Goal: Transaction & Acquisition: Purchase product/service

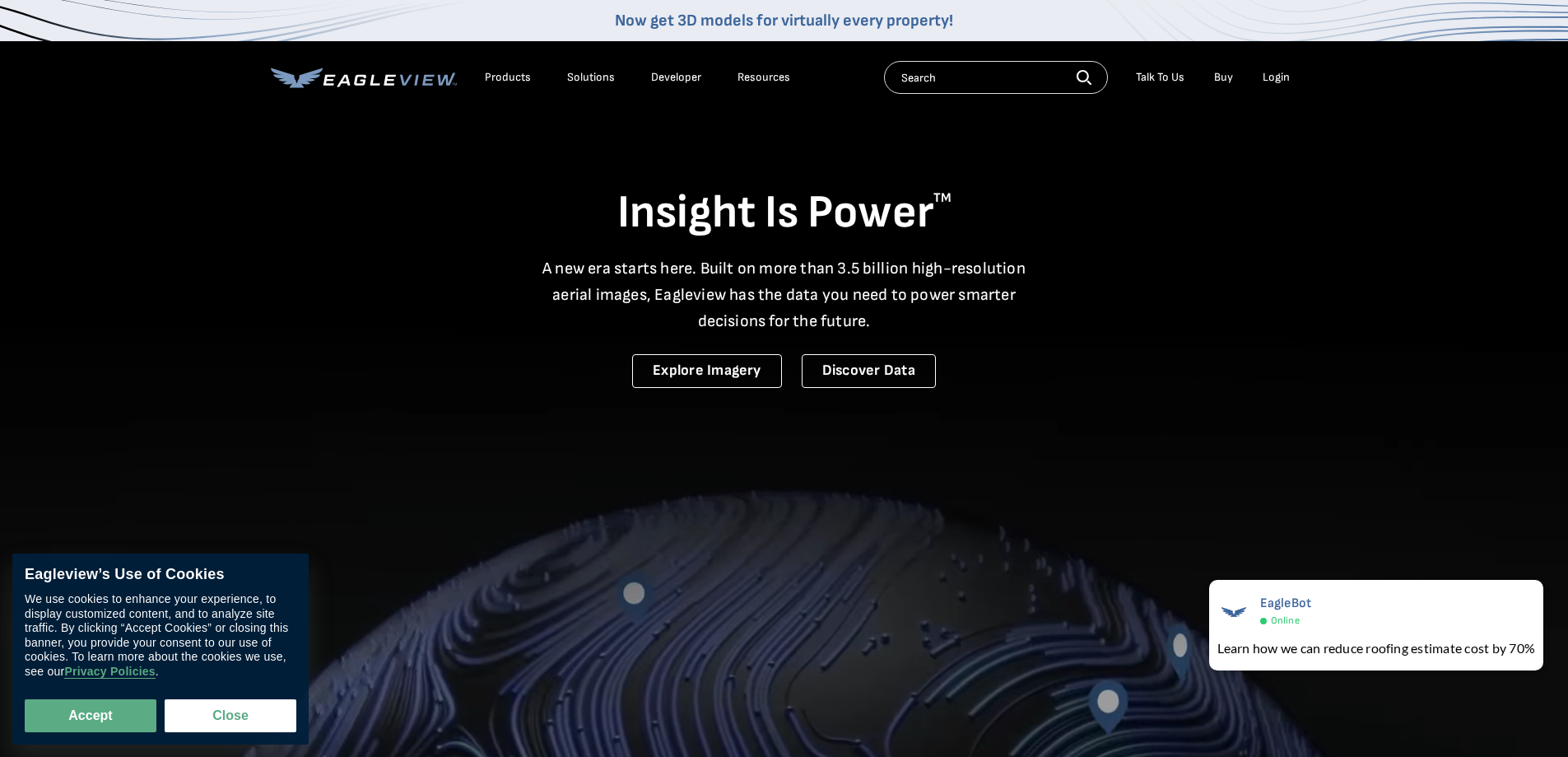
click at [1272, 75] on div "Login" at bounding box center [1276, 77] width 27 height 15
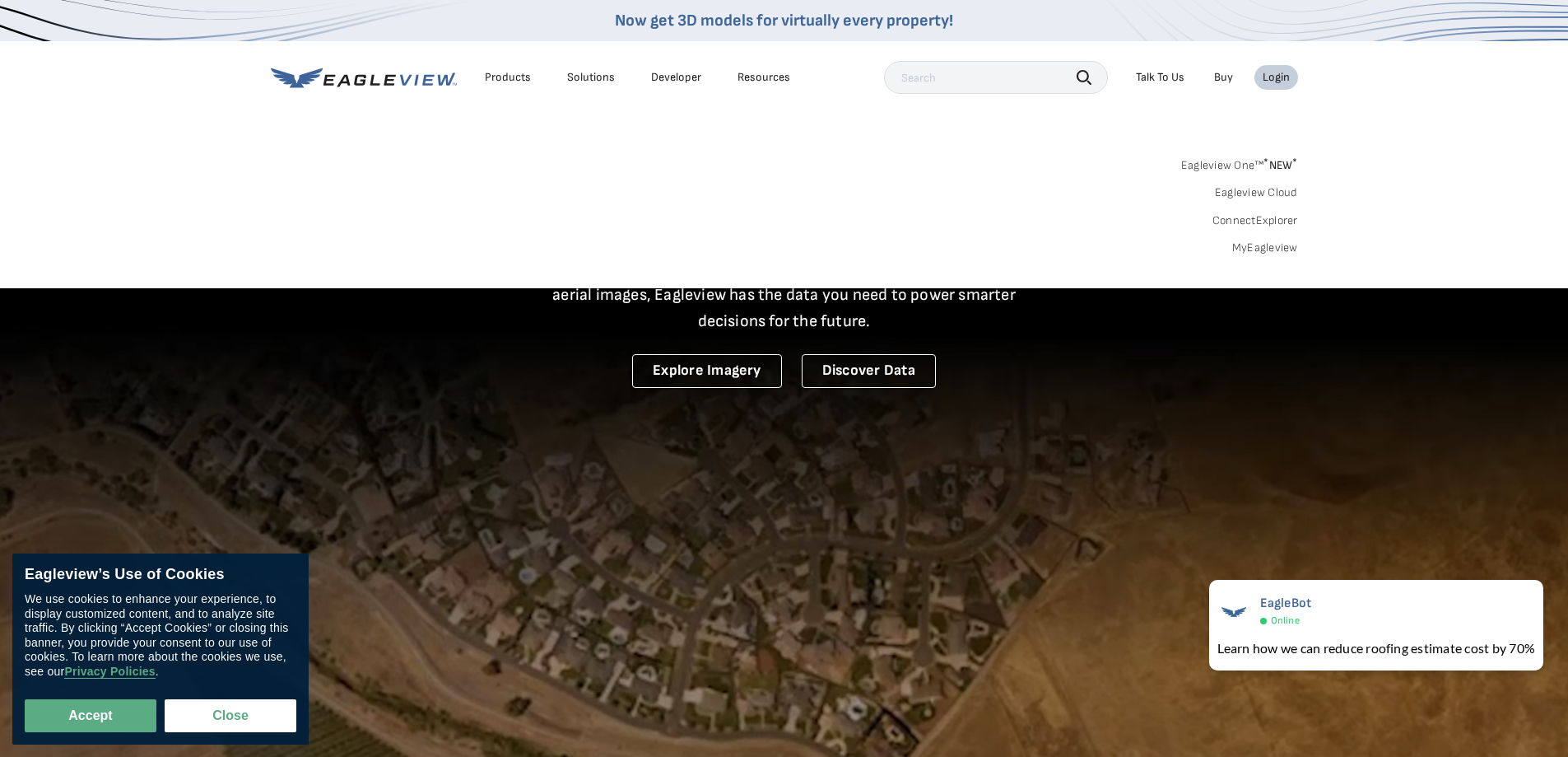
click at [1268, 251] on link "MyEagleview" at bounding box center [1265, 247] width 66 height 15
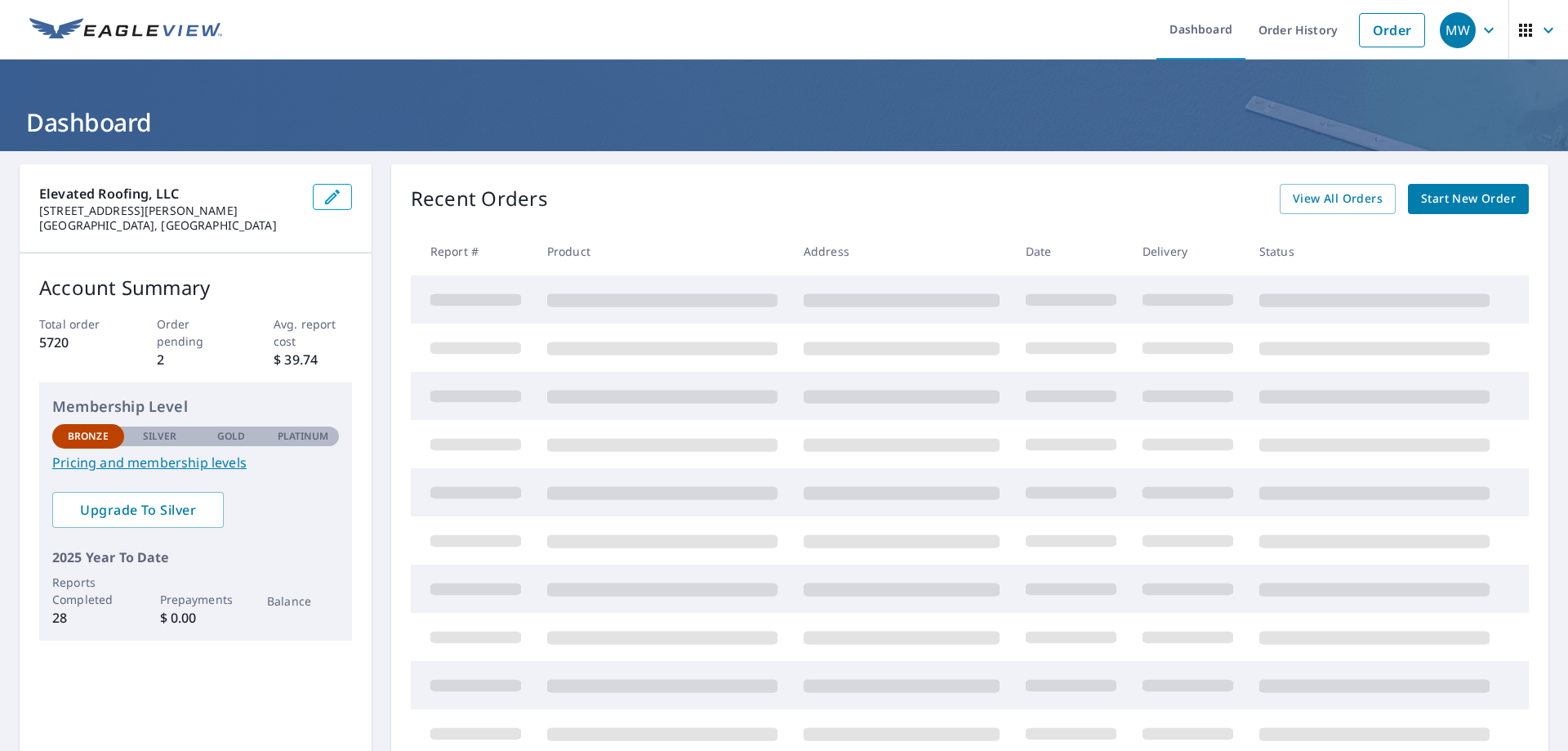
click at [1458, 201] on span "Start New Order" at bounding box center [1468, 198] width 95 height 20
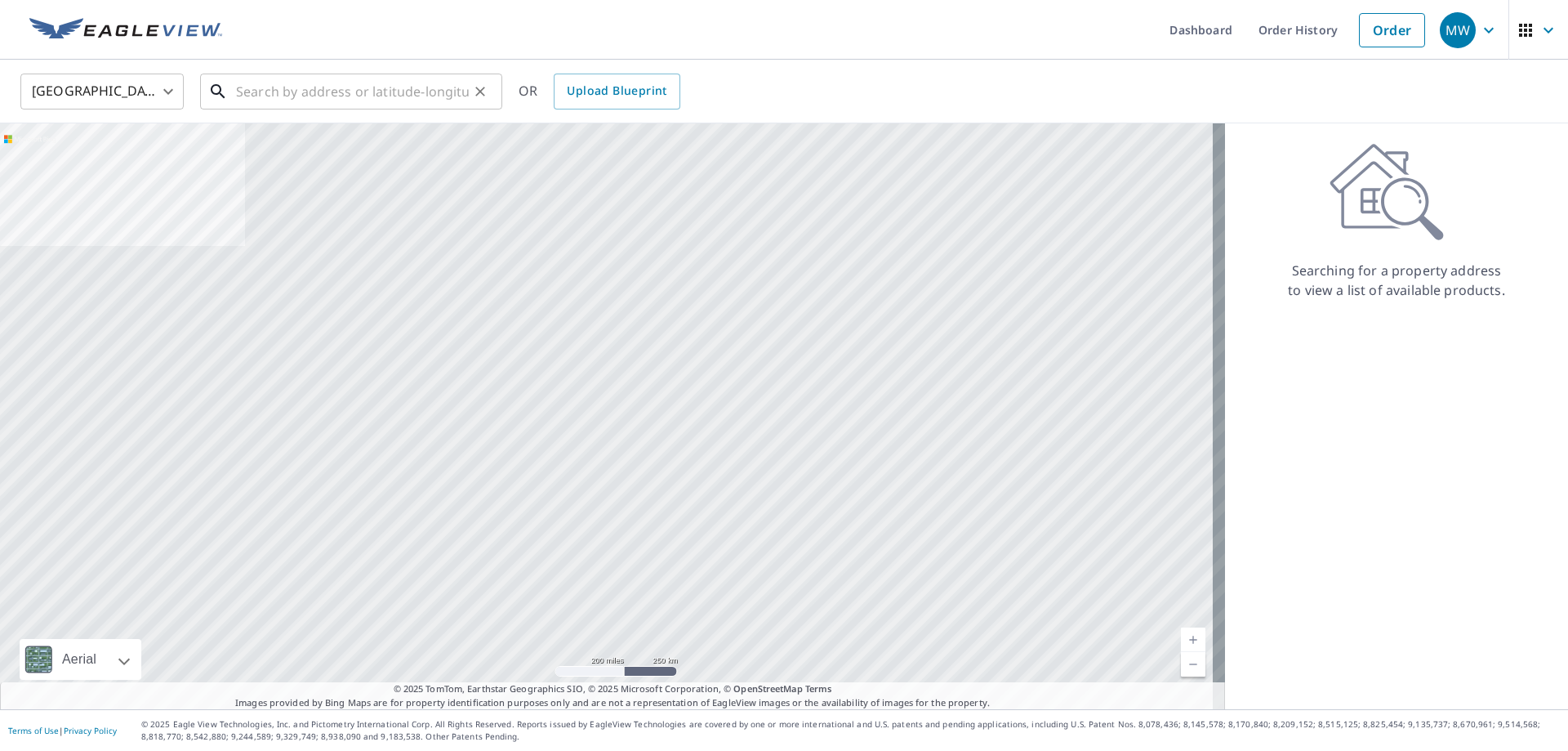
click at [257, 83] on input "text" at bounding box center [353, 91] width 233 height 46
paste input "8621 Grenadier Dr"
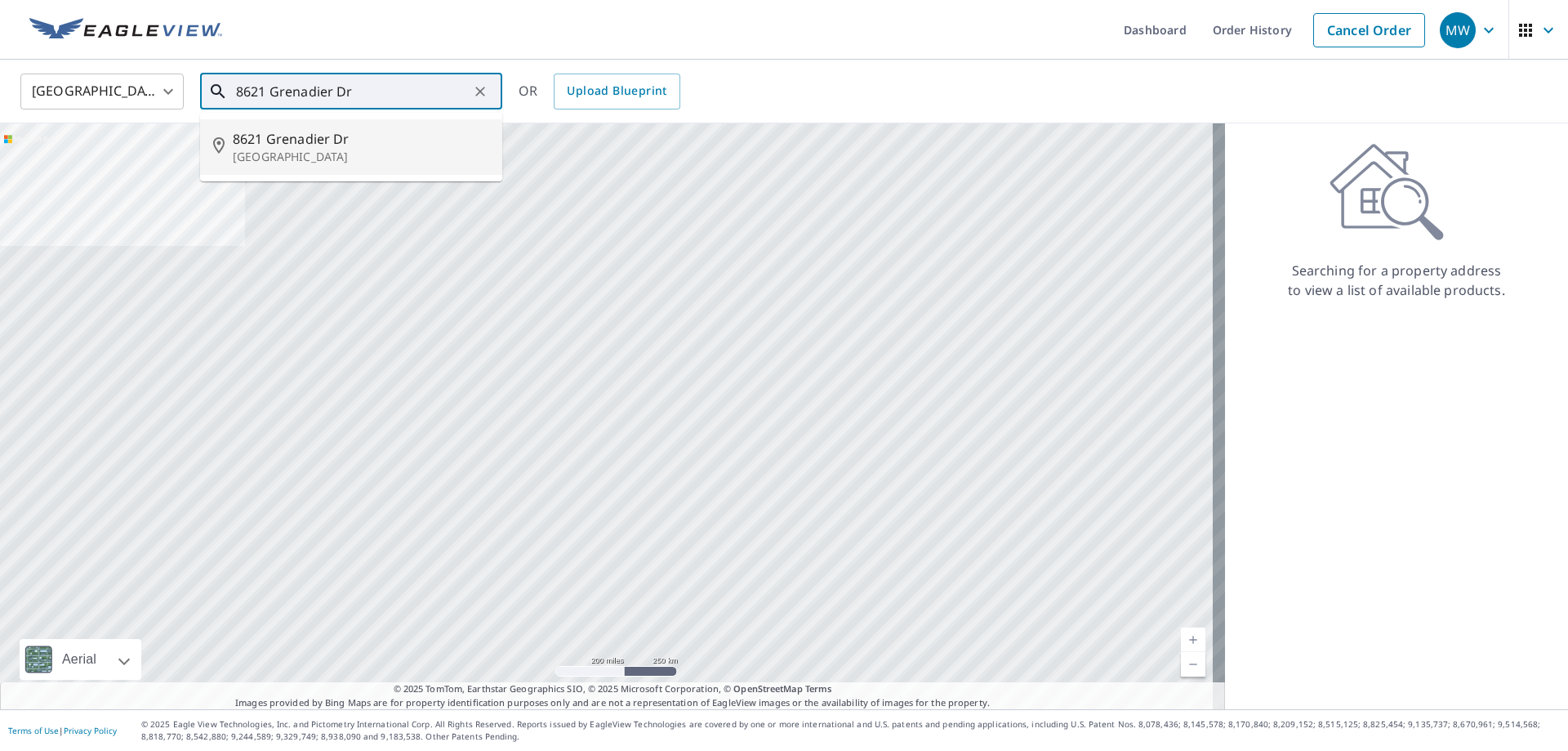
click at [336, 150] on p "Dallas, TX 75238" at bounding box center [361, 156] width 256 height 17
type input "8621 Grenadier Dr Dallas, TX 75238"
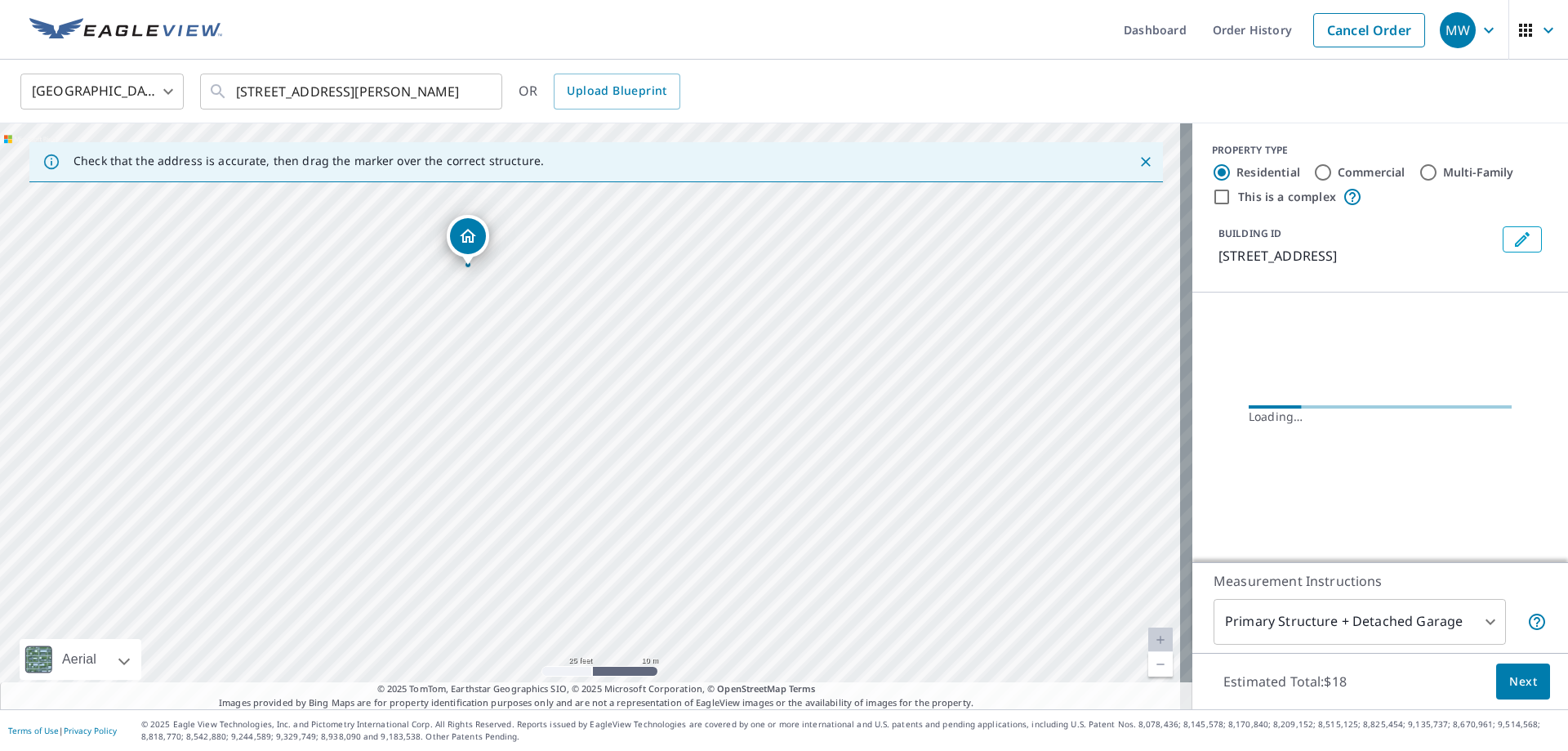
click at [788, 455] on div "8621 Grenadier Dr Dallas, TX 75238" at bounding box center [596, 416] width 1193 height 586
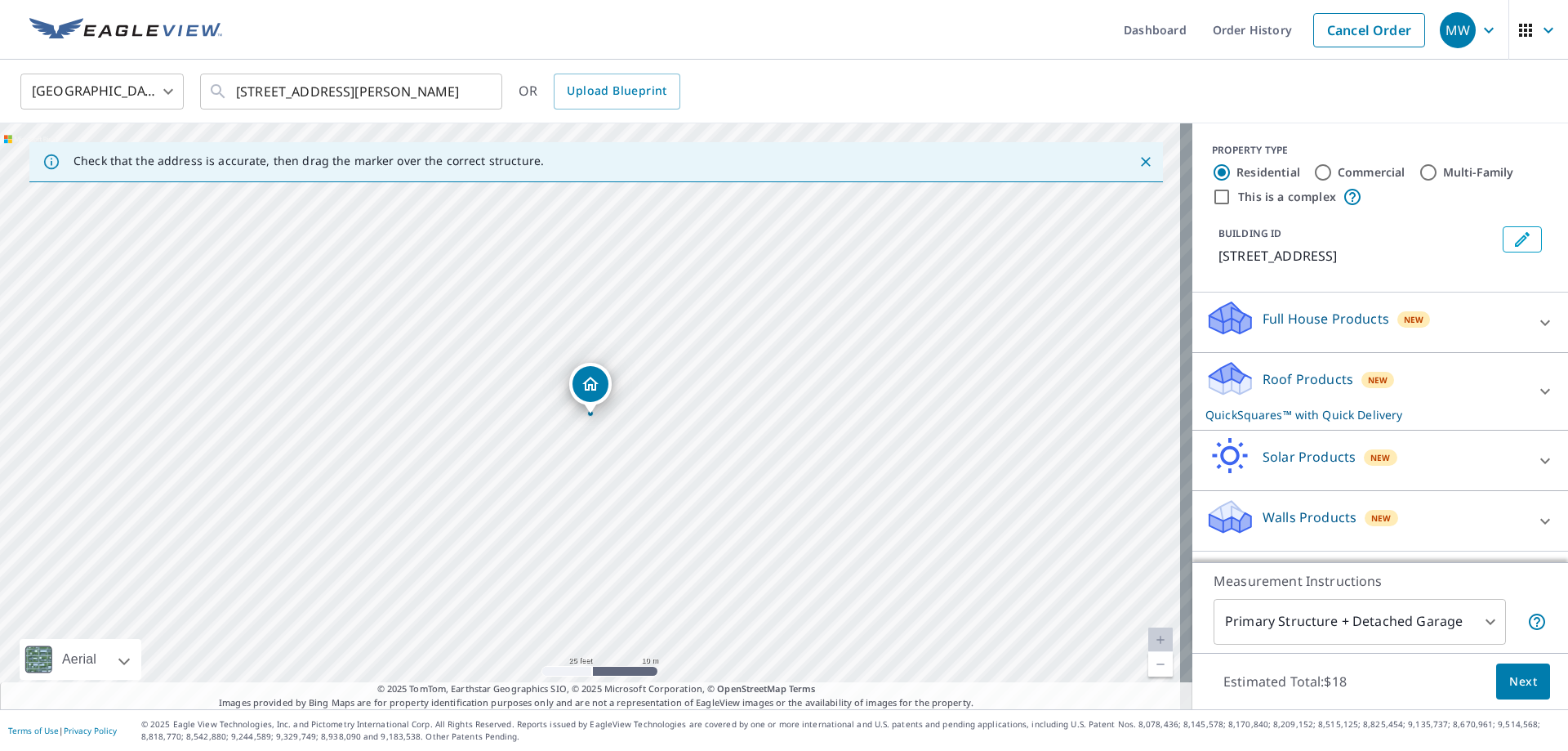
click at [1540, 389] on icon at bounding box center [1545, 391] width 10 height 6
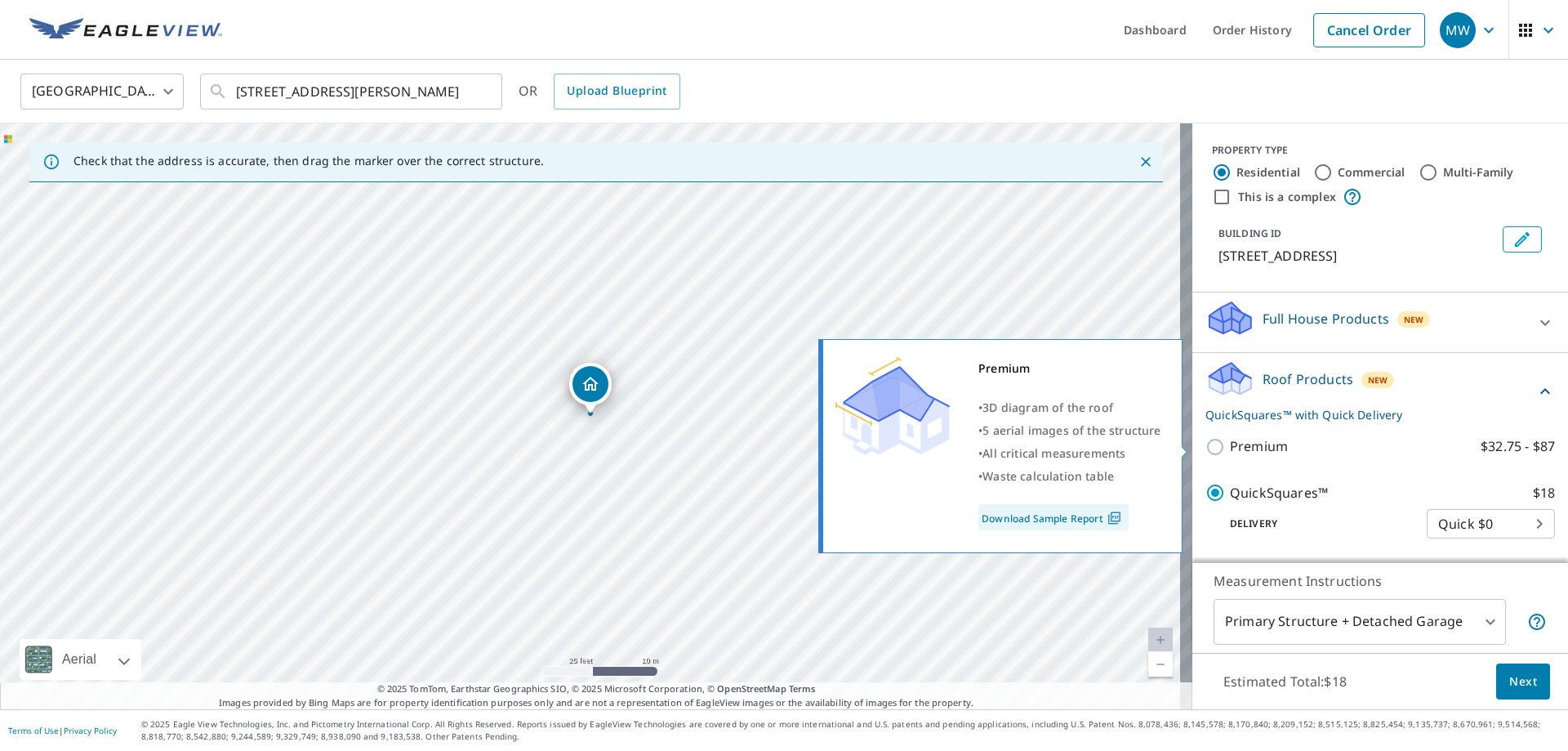
click at [1206, 445] on input "Premium $32.75 - $87" at bounding box center [1218, 447] width 24 height 20
checkbox input "true"
checkbox input "false"
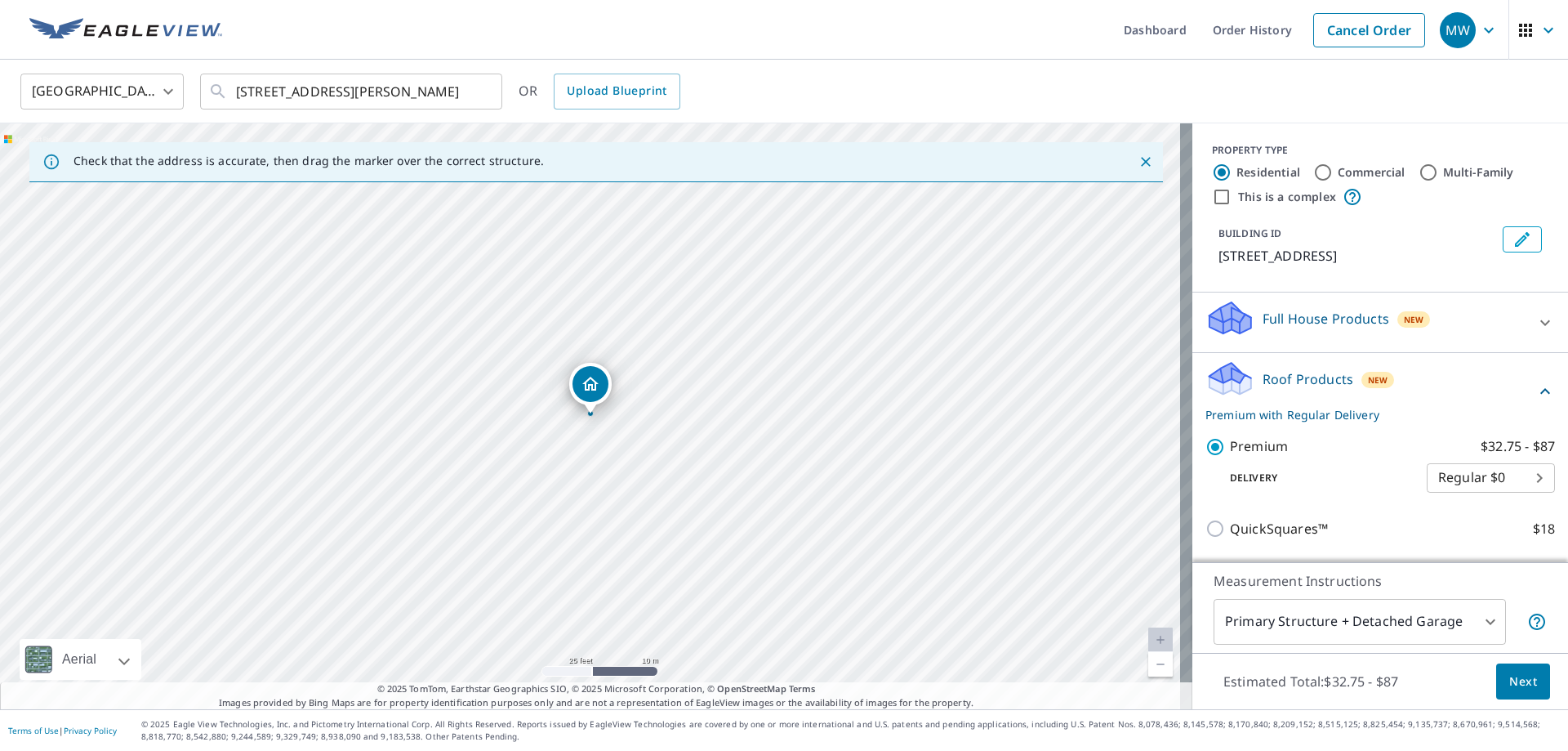
click at [1519, 690] on span "Next" at bounding box center [1524, 681] width 28 height 20
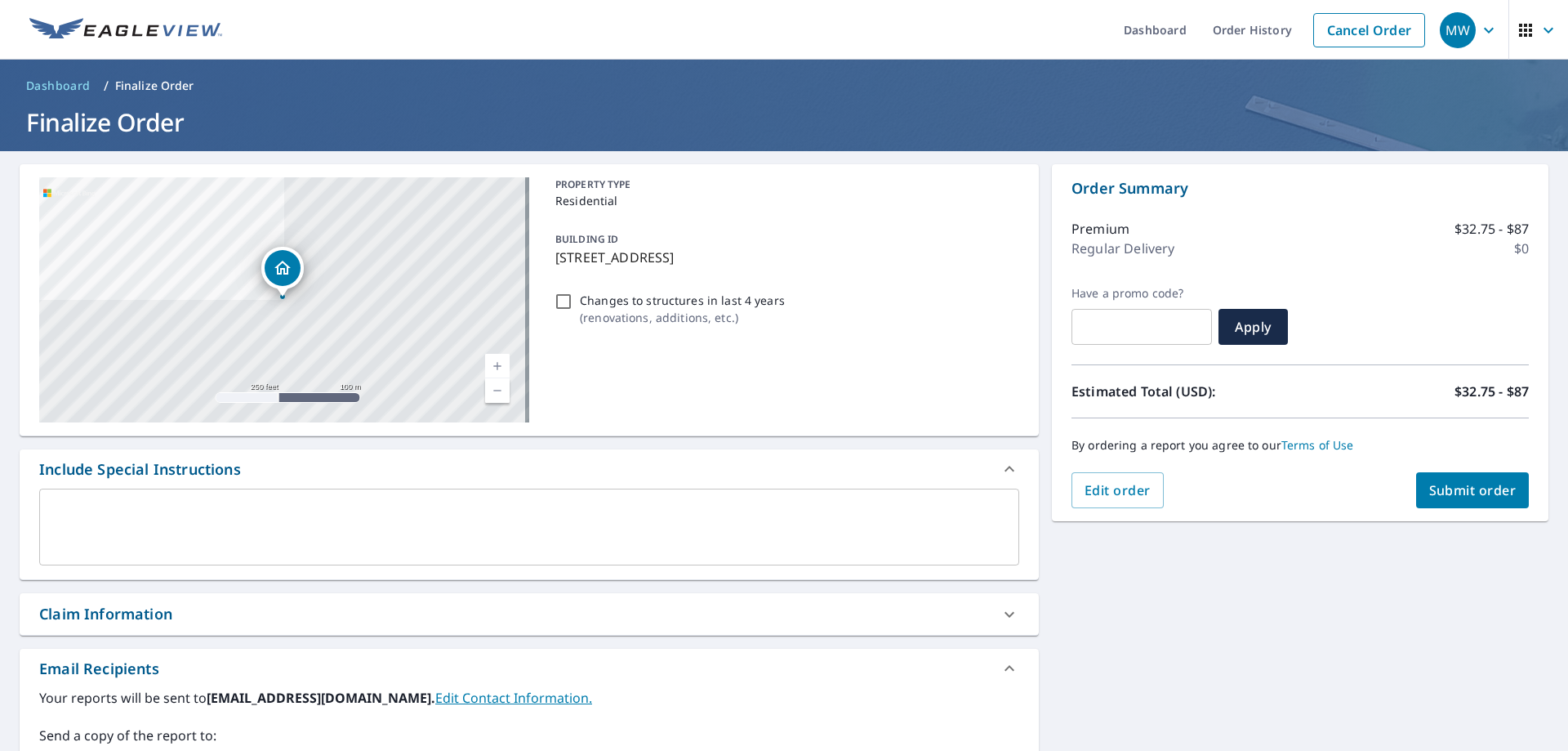
scroll to position [278, 0]
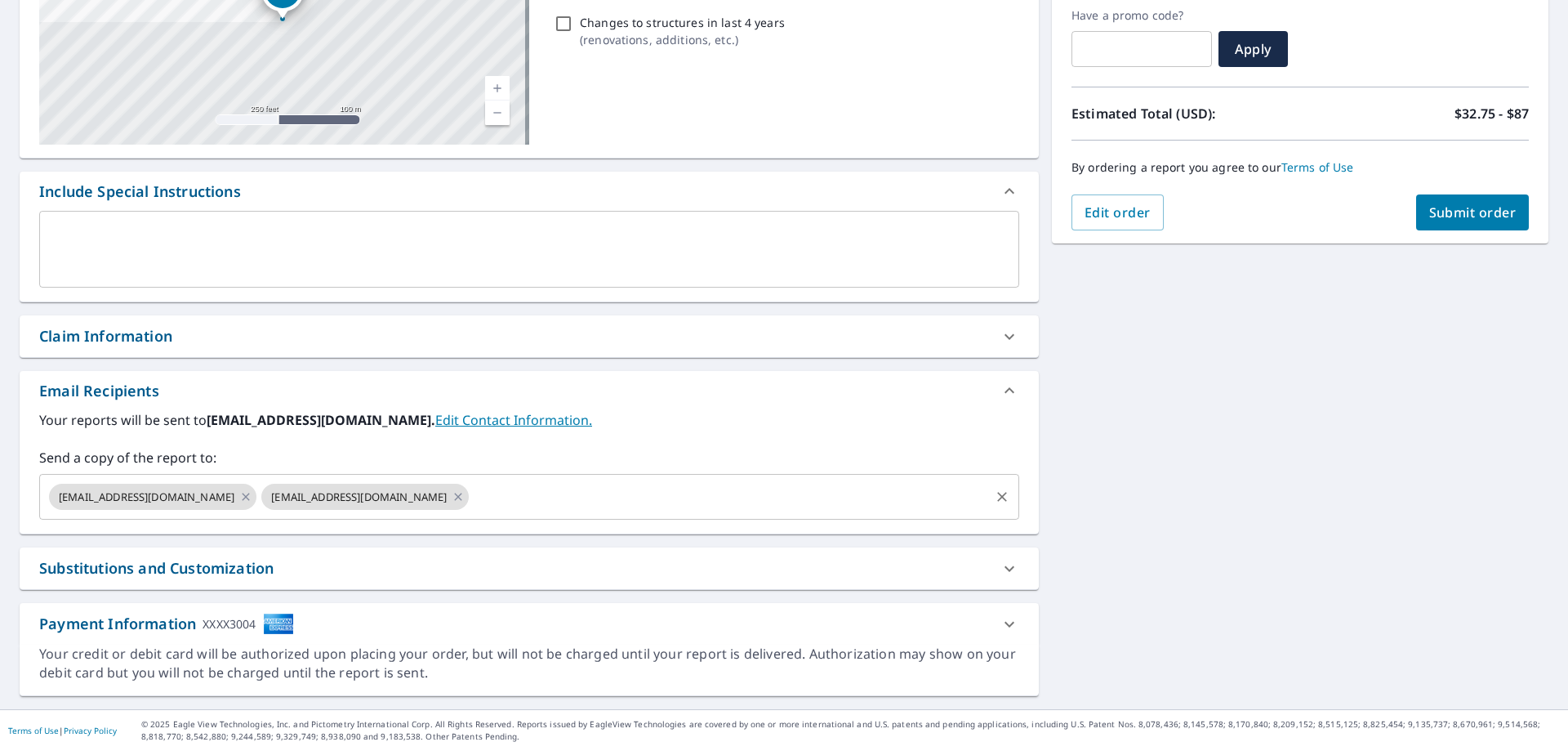
click at [515, 502] on input "text" at bounding box center [729, 497] width 516 height 31
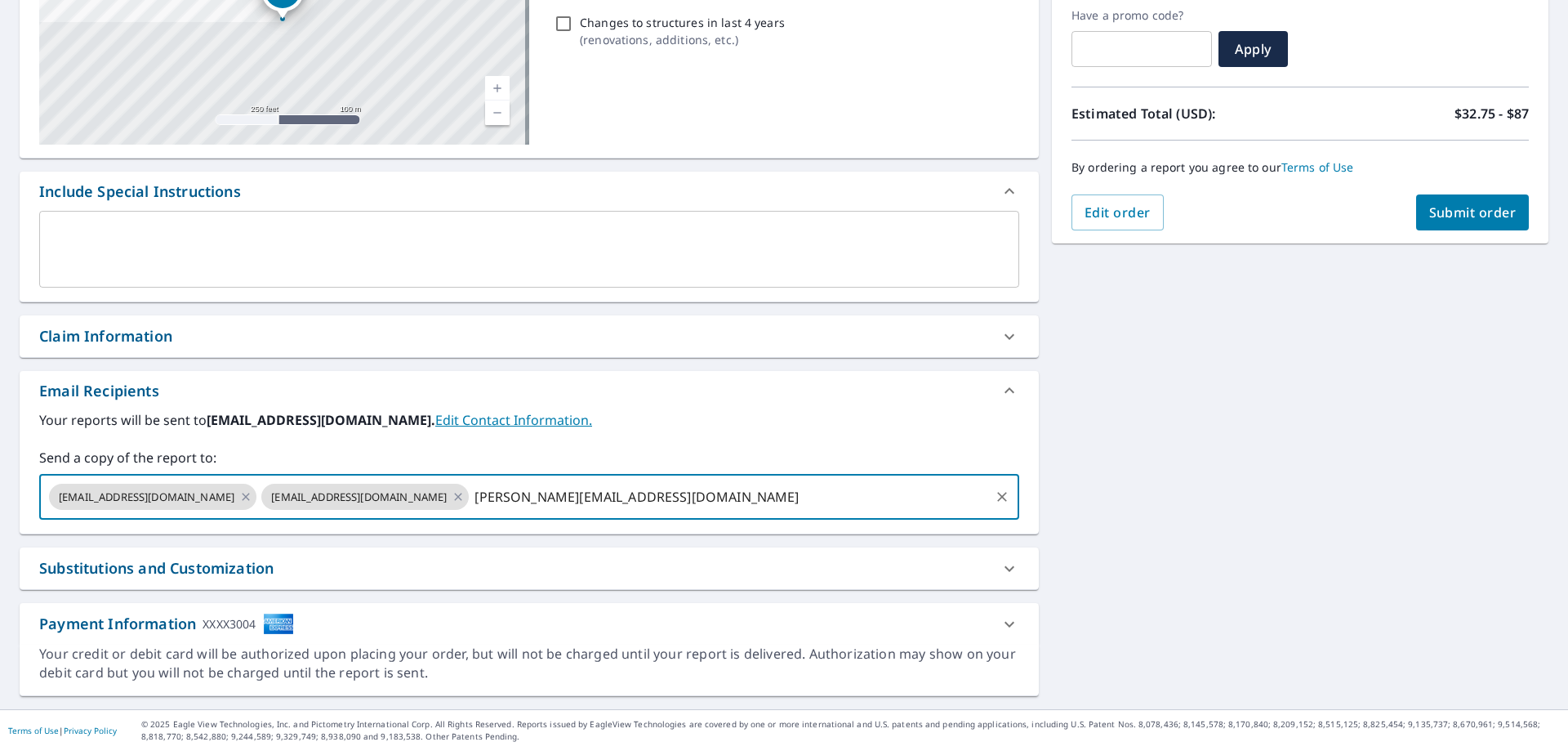
type input "ryan@elevatedroofing.com"
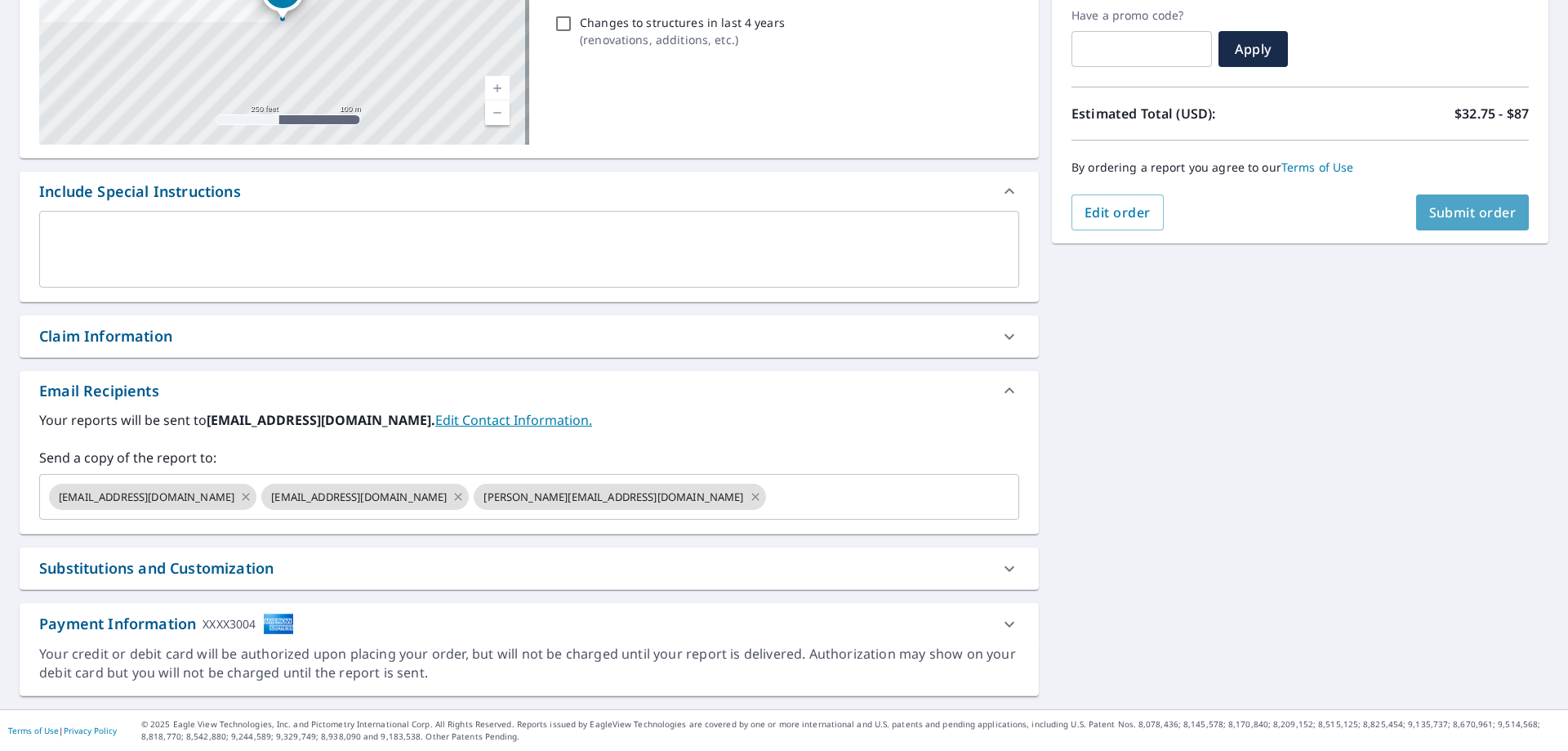
click at [1456, 217] on span "Submit order" at bounding box center [1473, 212] width 88 height 18
checkbox input "true"
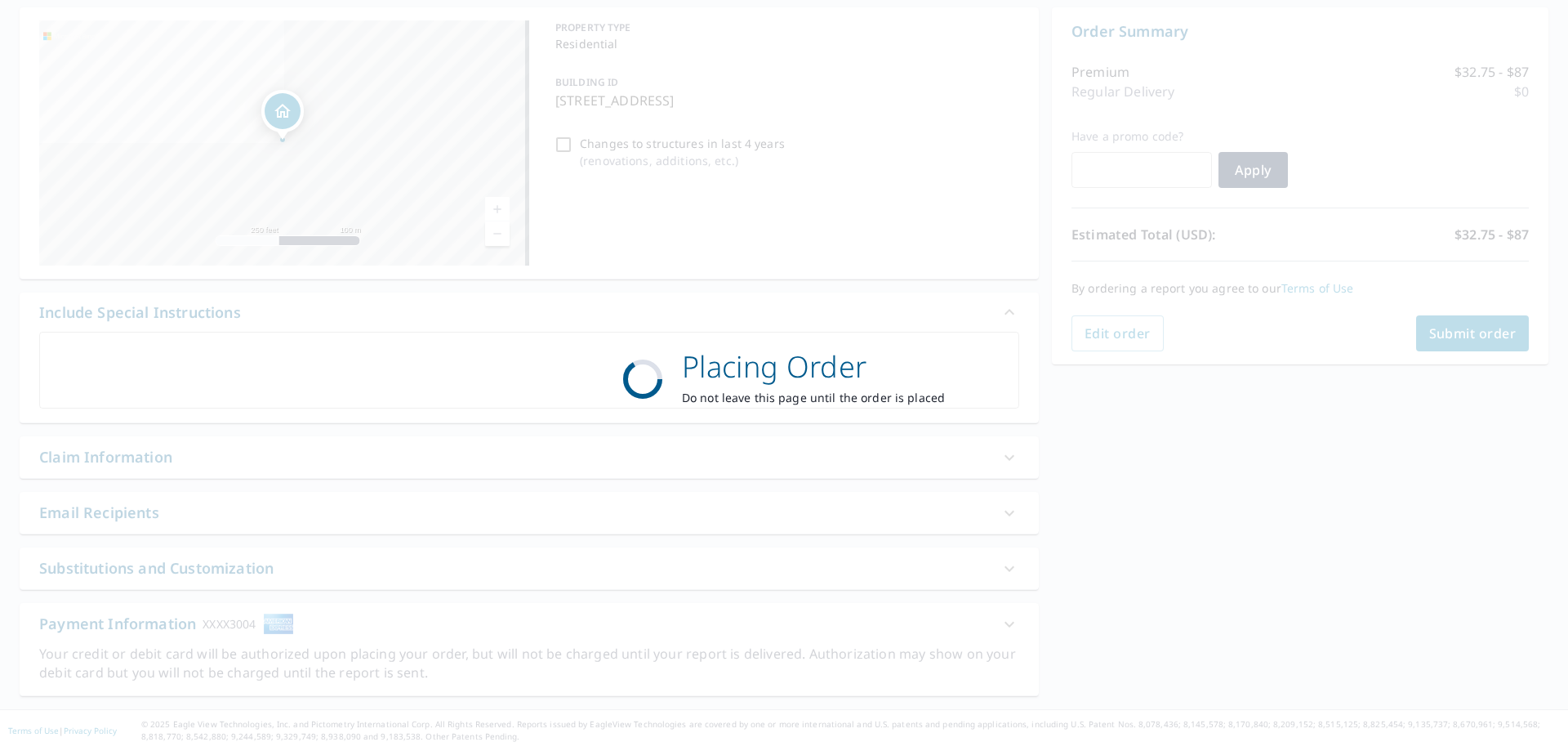
scroll to position [156, 0]
